Goal: Task Accomplishment & Management: Use online tool/utility

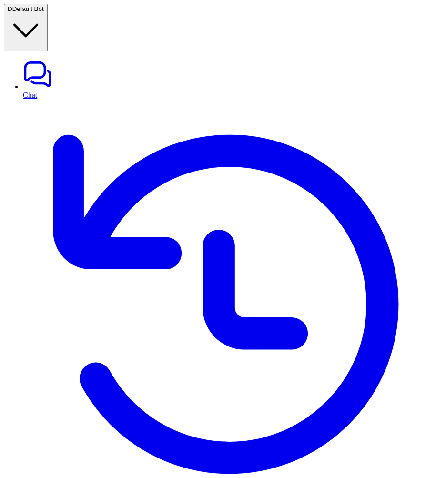
scroll to position [28, 0]
drag, startPoint x: 325, startPoint y: 237, endPoint x: 400, endPoint y: 265, distance: 80.5
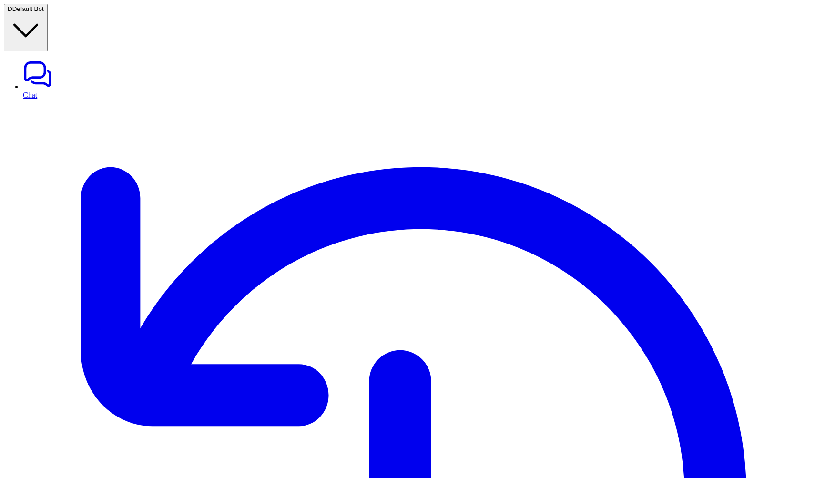
scroll to position [13, 0]
drag, startPoint x: 635, startPoint y: 437, endPoint x: 723, endPoint y: 437, distance: 88.2
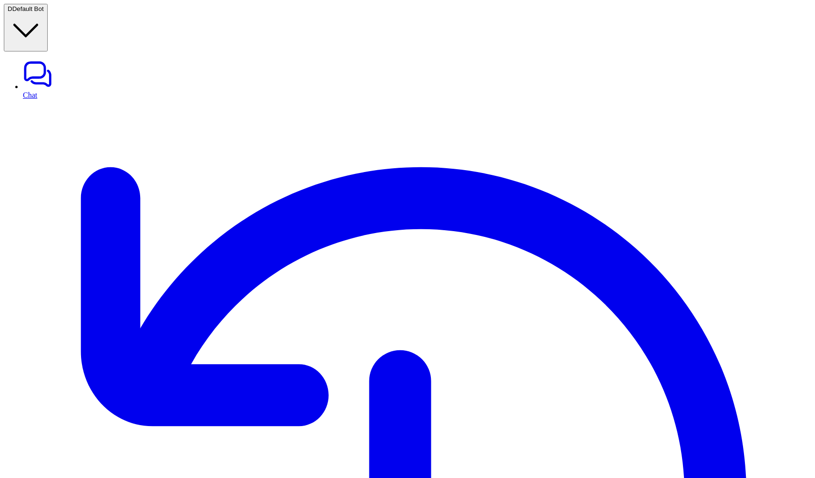
drag, startPoint x: 807, startPoint y: 275, endPoint x: 630, endPoint y: 239, distance: 180.4
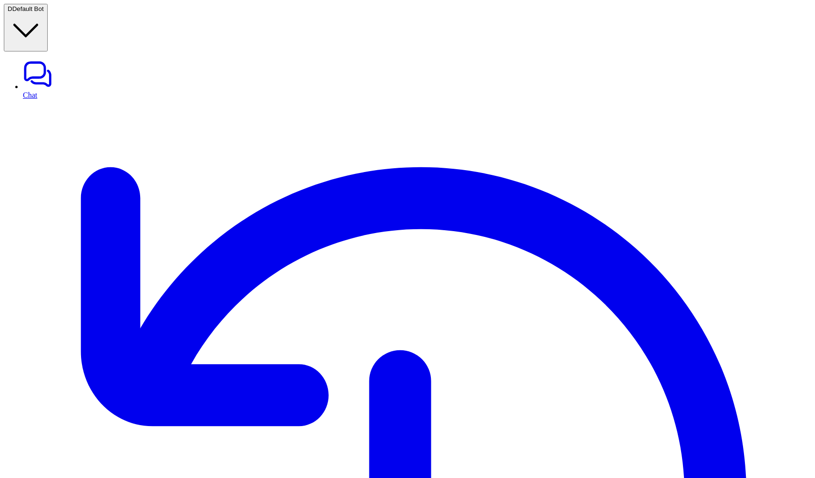
copy span "Be polite in all responses. Keep replies short and concise. Always greet the us…"
copy div "**********"
